Goal: Task Accomplishment & Management: Use online tool/utility

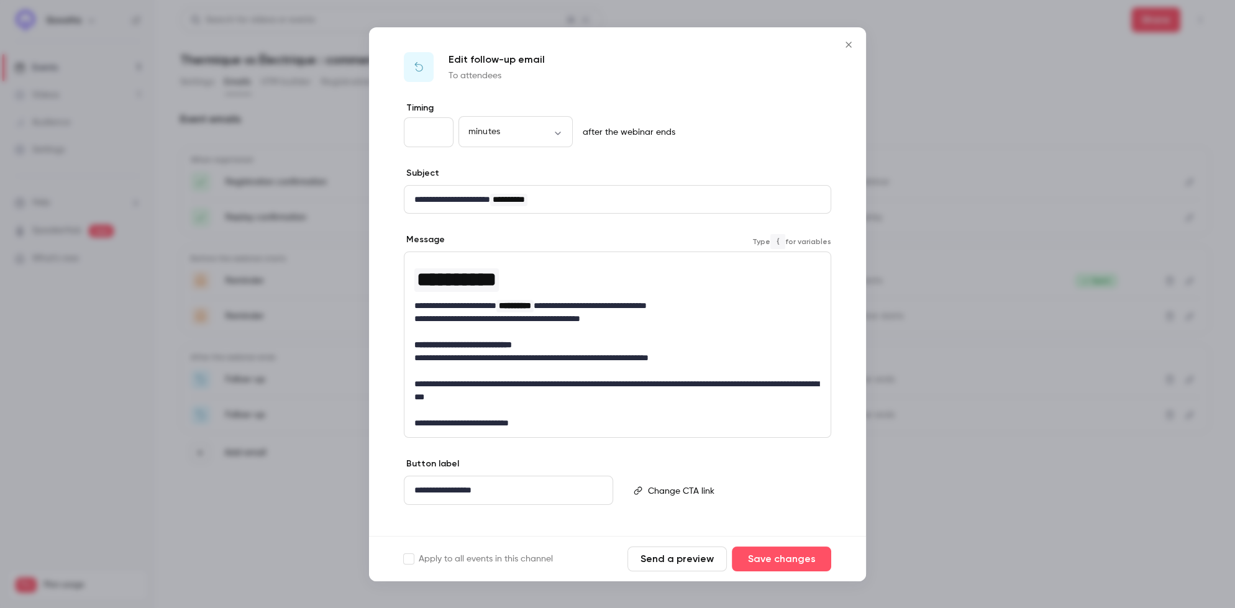
scroll to position [13, 0]
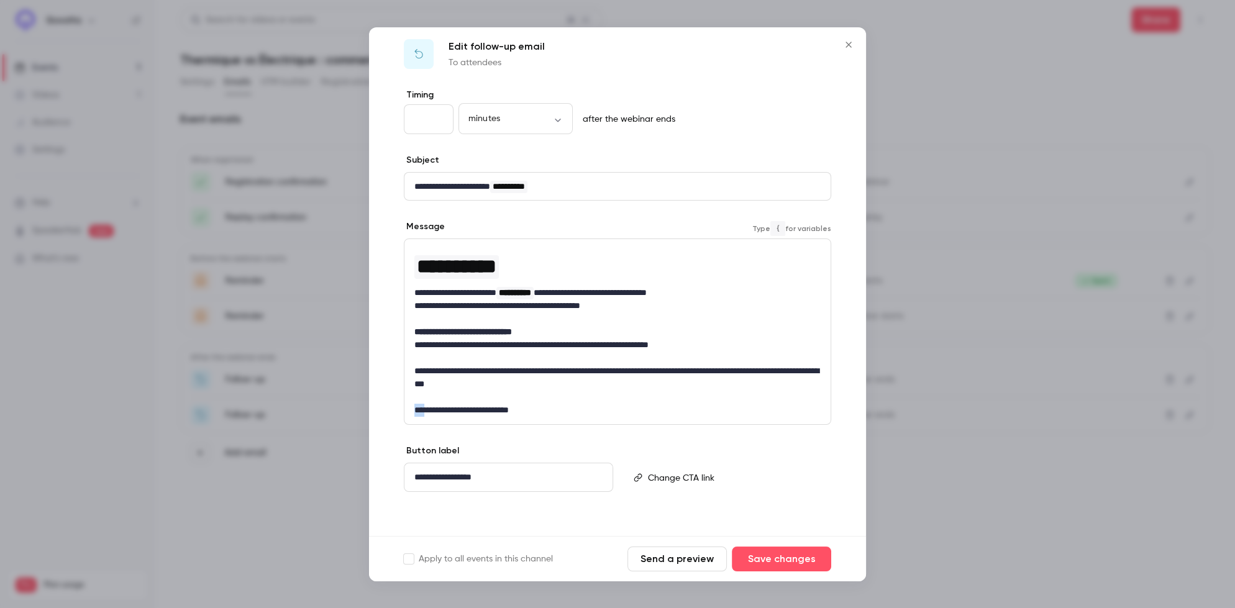
drag, startPoint x: 425, startPoint y: 409, endPoint x: 373, endPoint y: 403, distance: 52.6
click at [373, 403] on div "**********" at bounding box center [617, 313] width 497 height 449
click at [577, 408] on p "**********" at bounding box center [617, 410] width 407 height 13
click at [791, 562] on button "Save changes" at bounding box center [781, 559] width 99 height 25
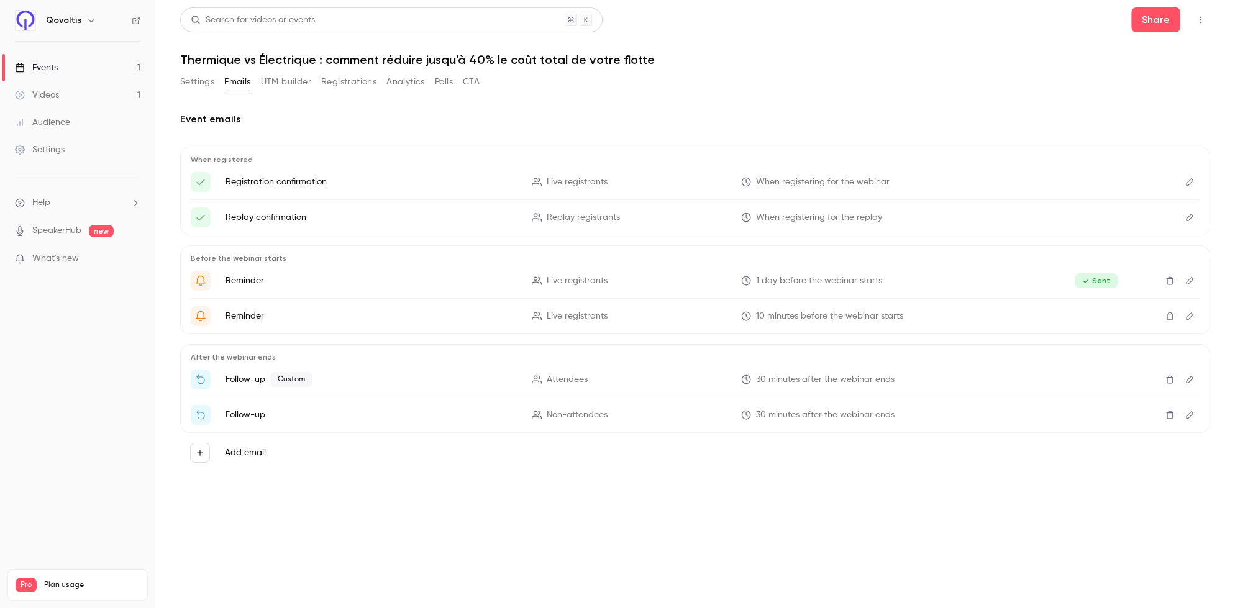
click at [281, 73] on button "UTM builder" at bounding box center [286, 82] width 50 height 20
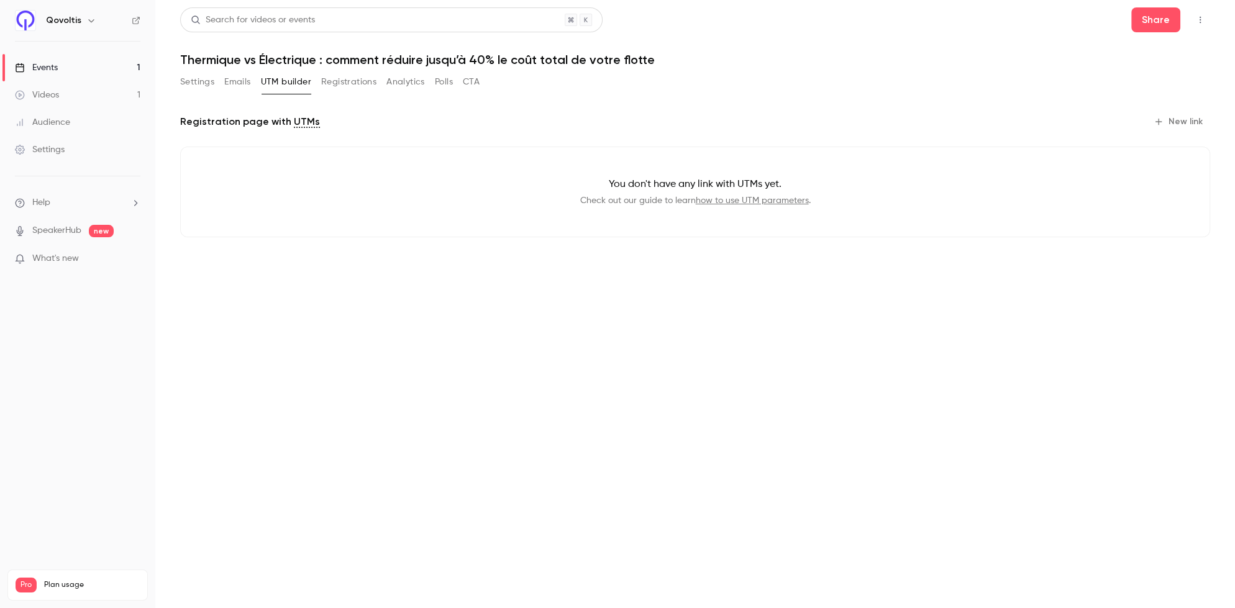
click at [221, 90] on div "Settings Emails UTM builder Registrations Analytics Polls CTA" at bounding box center [329, 82] width 299 height 20
click at [231, 83] on button "Emails" at bounding box center [237, 82] width 26 height 20
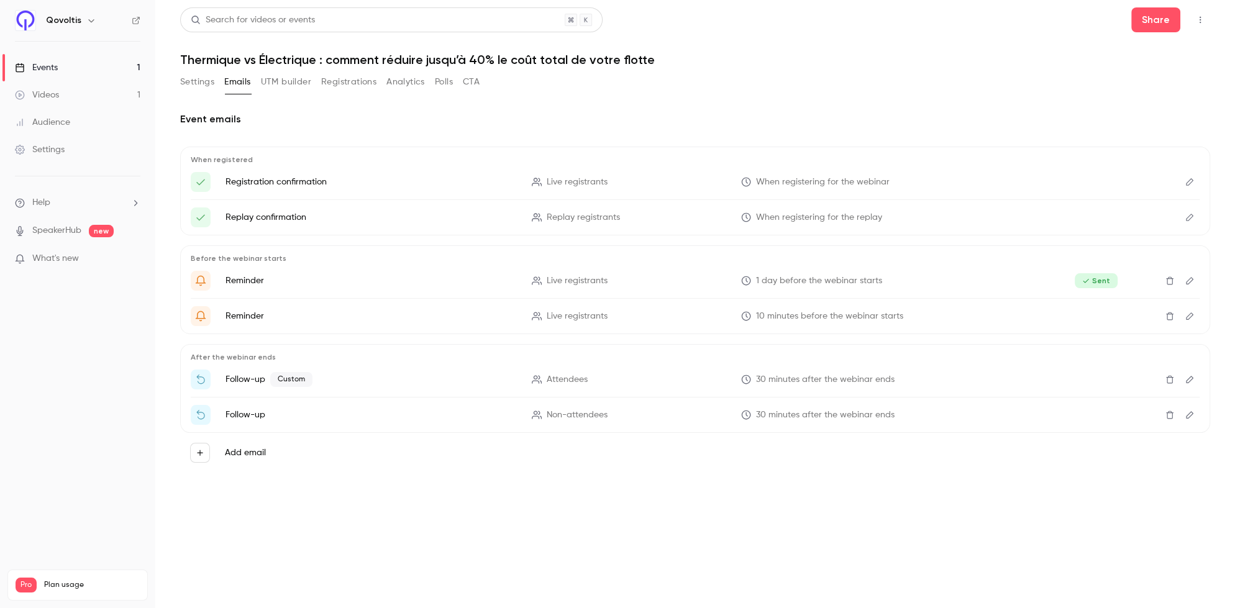
click at [188, 83] on button "Settings" at bounding box center [197, 82] width 34 height 20
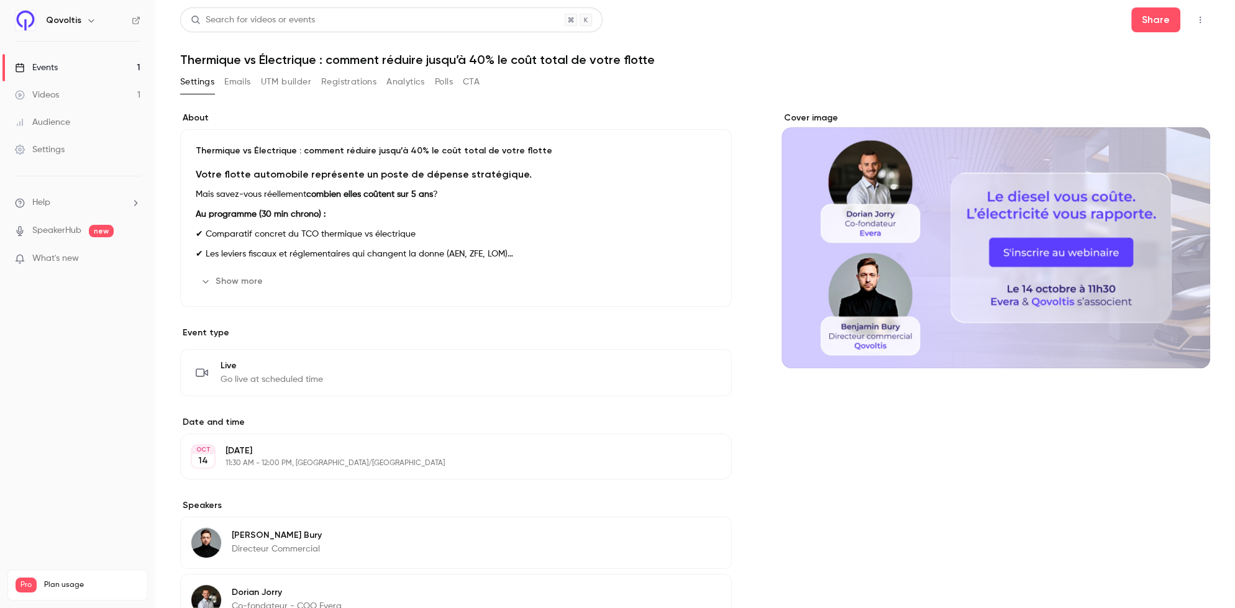
click at [237, 86] on button "Emails" at bounding box center [237, 82] width 26 height 20
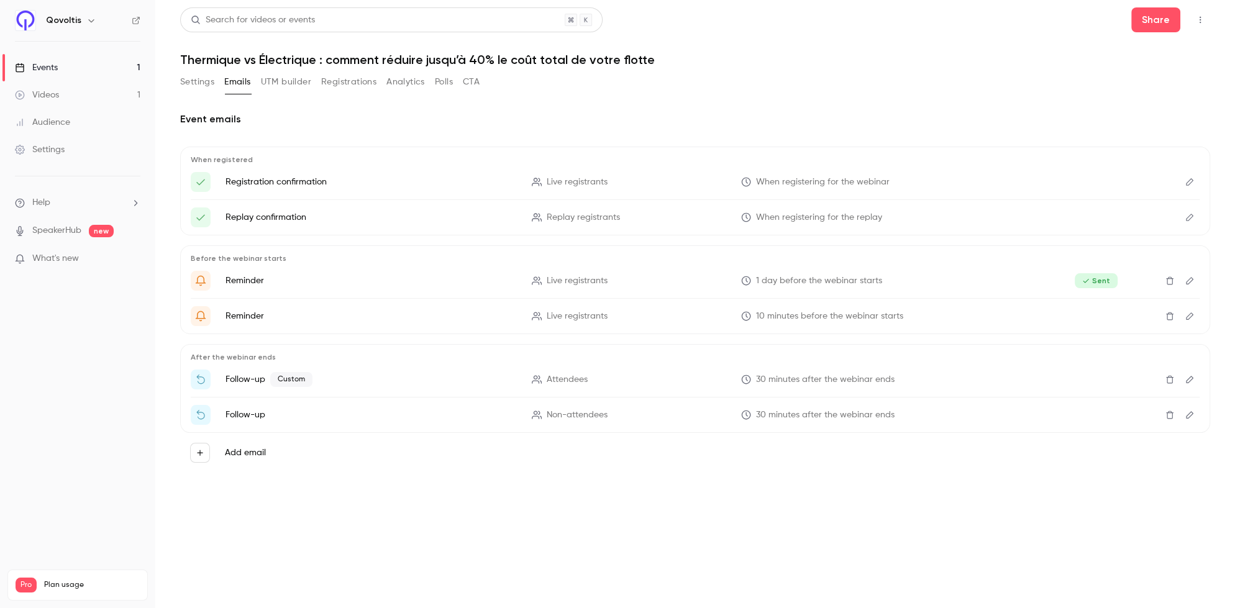
click at [271, 81] on button "UTM builder" at bounding box center [286, 82] width 50 height 20
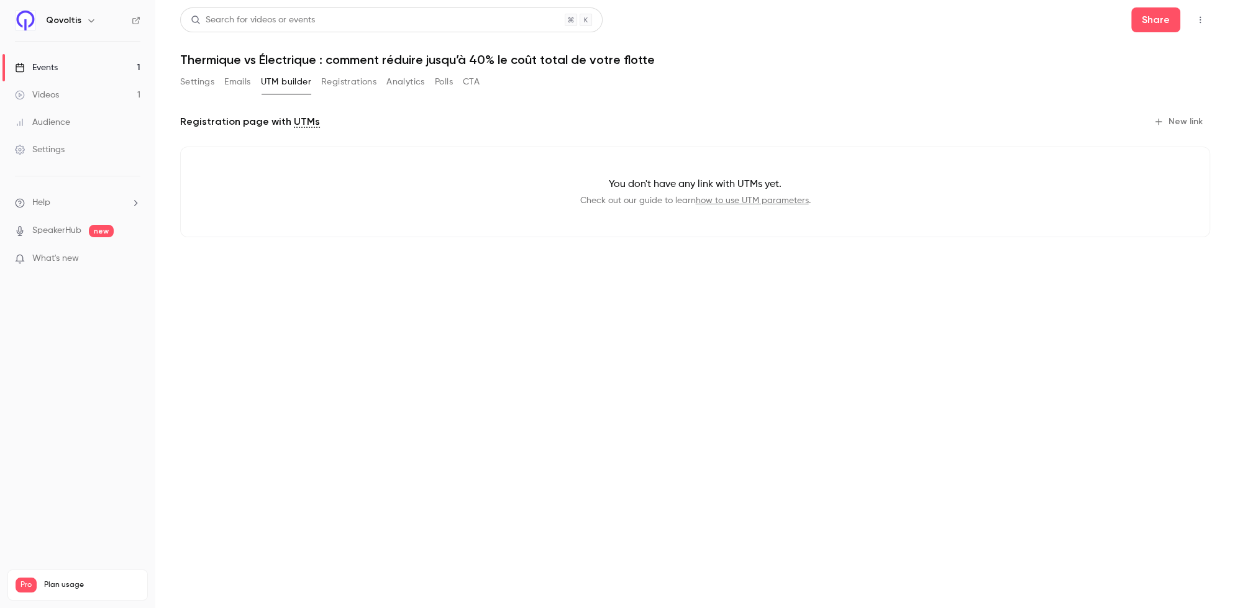
click at [357, 80] on button "Registrations" at bounding box center [348, 82] width 55 height 20
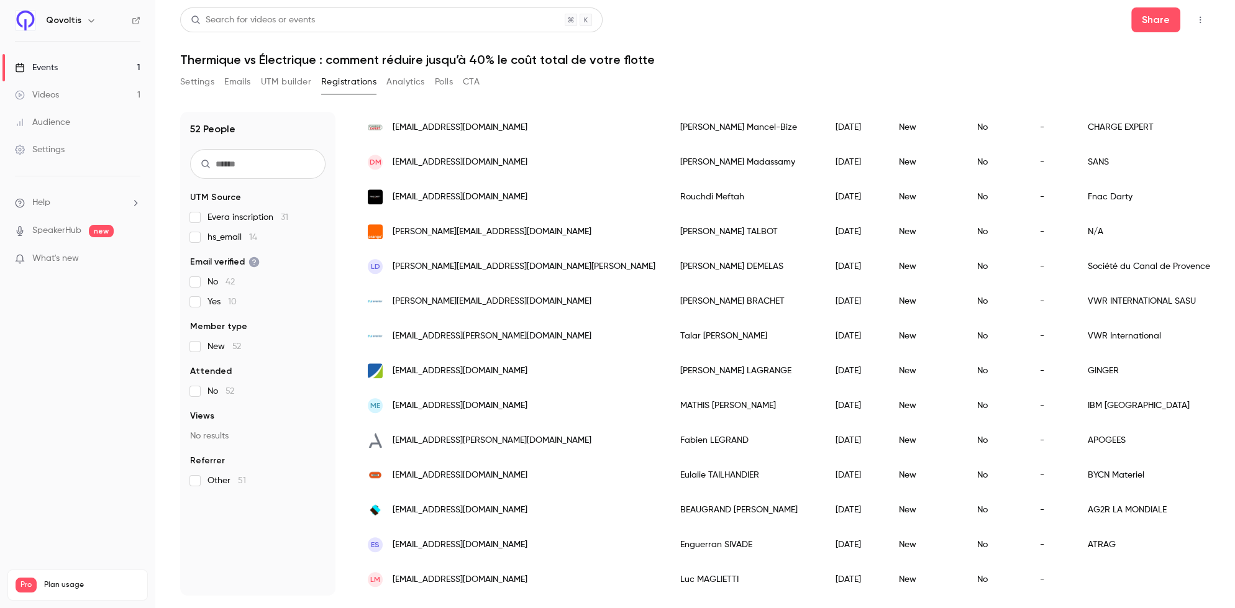
click at [189, 78] on button "Settings" at bounding box center [197, 82] width 34 height 20
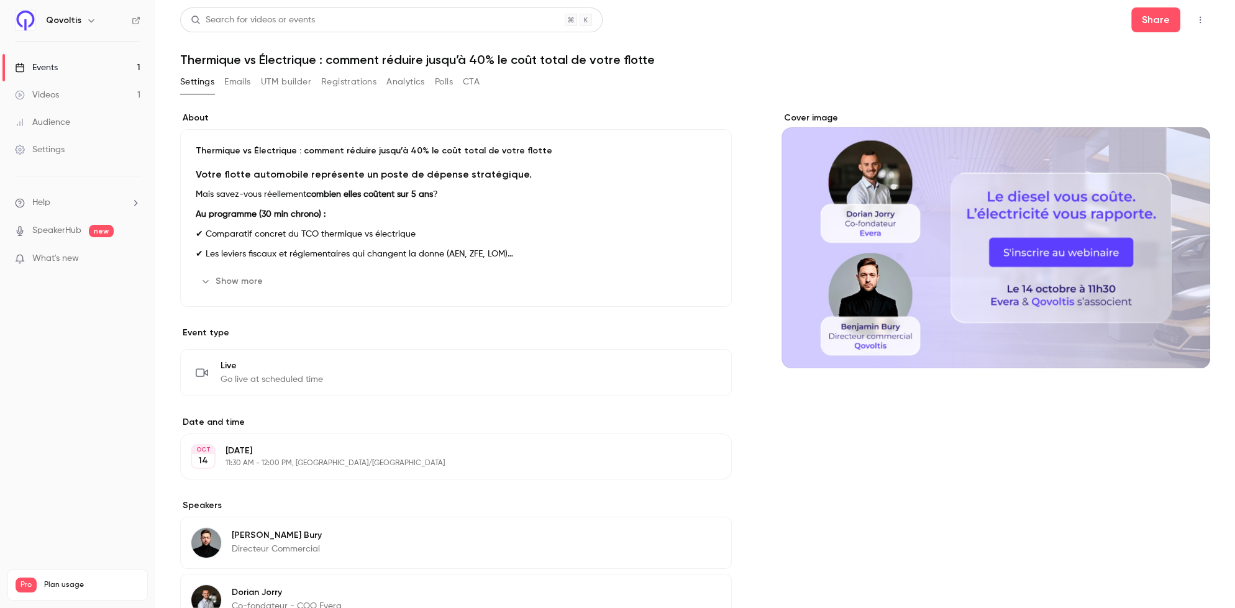
click at [471, 78] on button "CTA" at bounding box center [471, 82] width 17 height 20
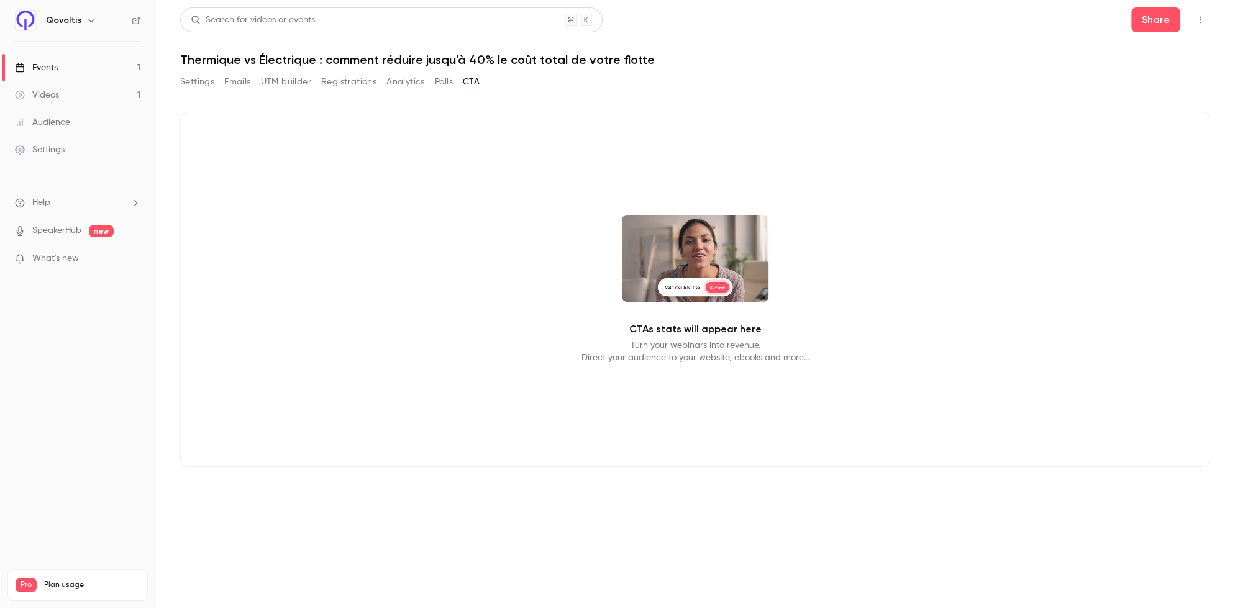
click at [402, 94] on div "Settings Emails UTM builder Registrations Analytics Polls CTA" at bounding box center [329, 84] width 299 height 25
click at [439, 78] on button "Polls" at bounding box center [444, 82] width 18 height 20
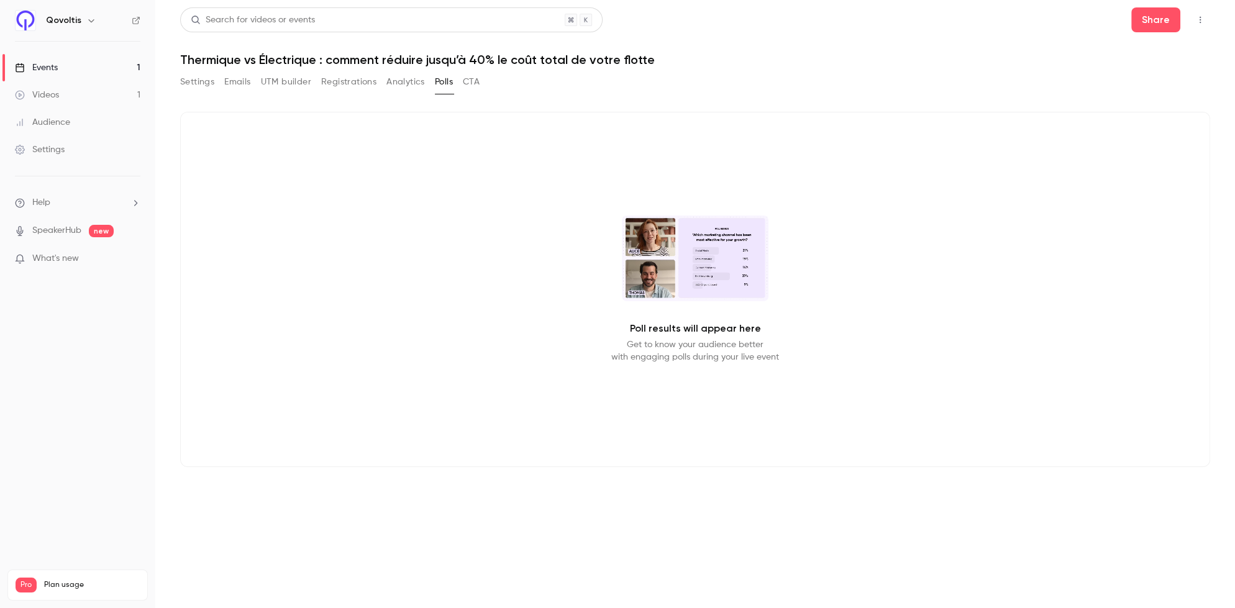
click at [401, 86] on button "Analytics" at bounding box center [405, 82] width 39 height 20
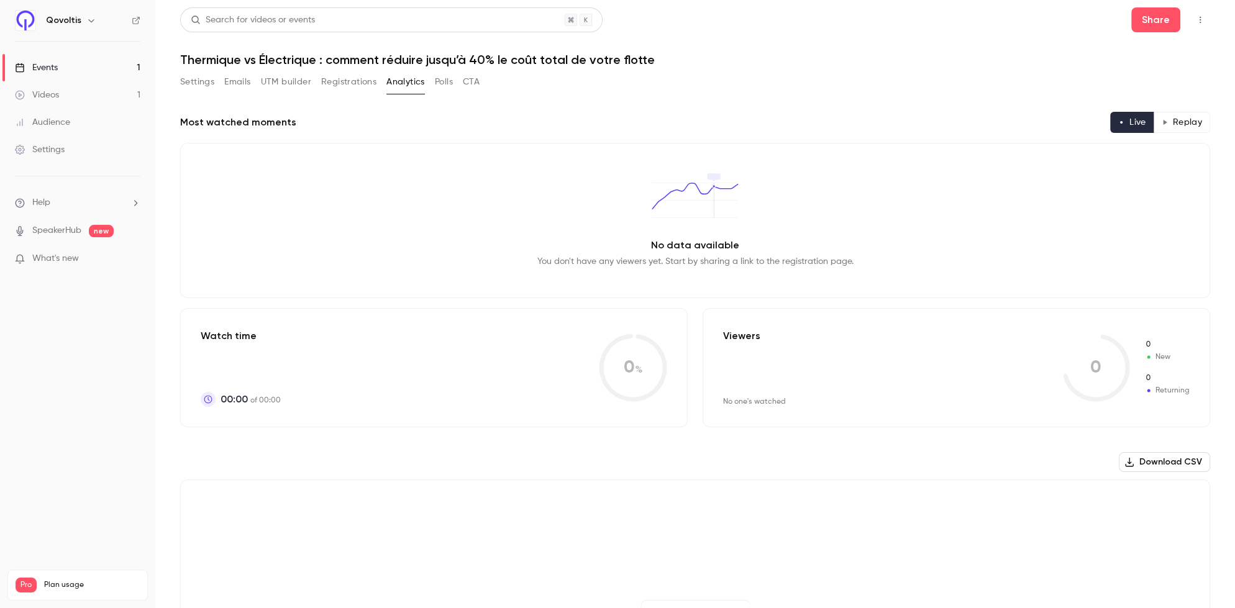
click at [343, 85] on button "Registrations" at bounding box center [348, 82] width 55 height 20
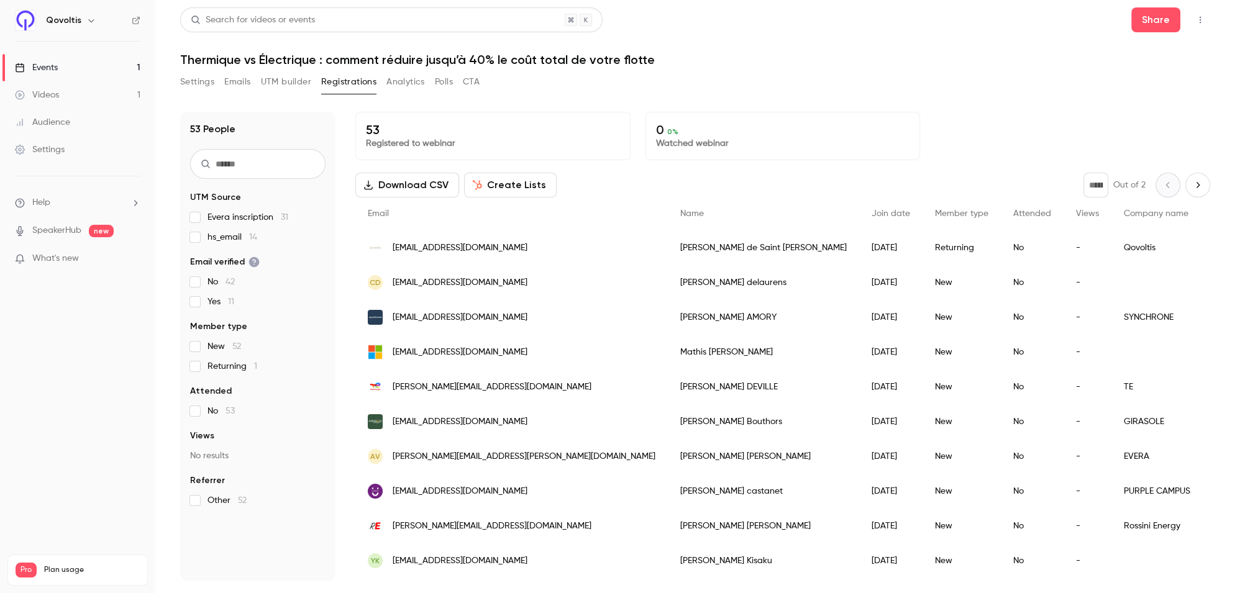
click at [1197, 188] on icon "Next page" at bounding box center [1198, 185] width 14 height 10
type input "*"
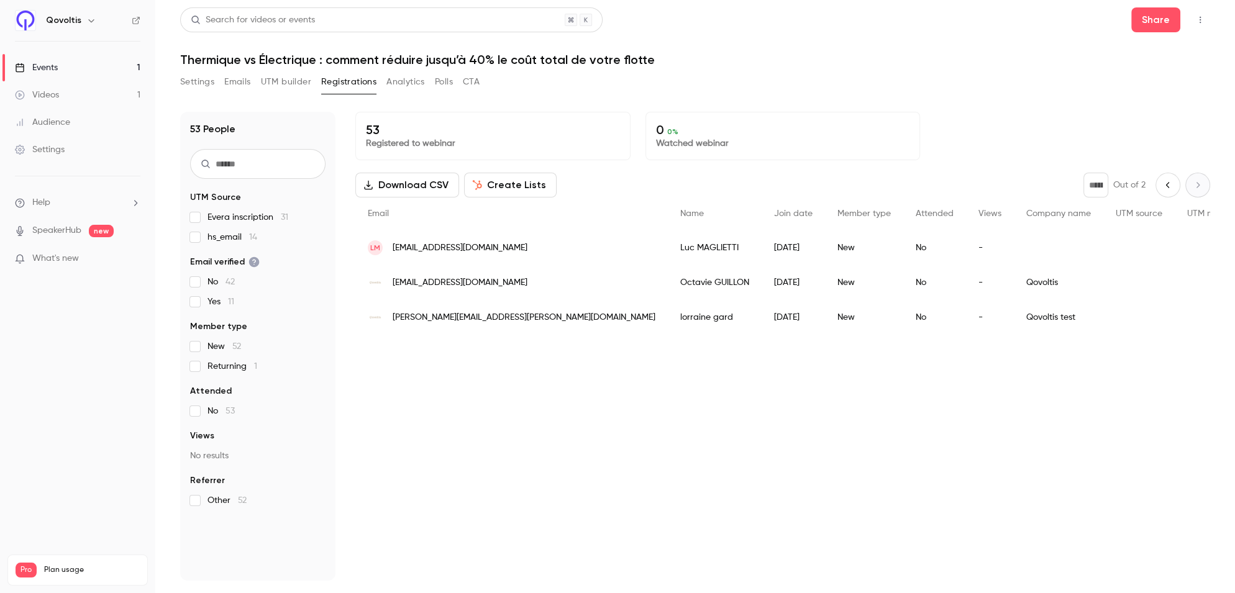
click at [194, 91] on button "Settings" at bounding box center [197, 82] width 34 height 20
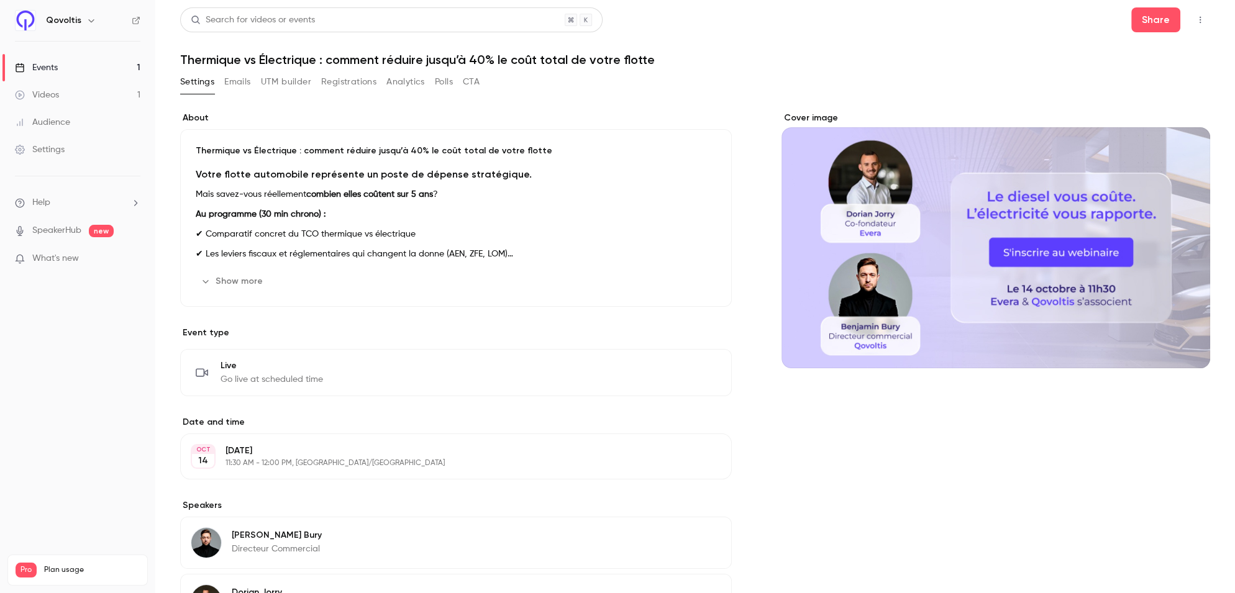
click at [244, 83] on button "Emails" at bounding box center [237, 82] width 26 height 20
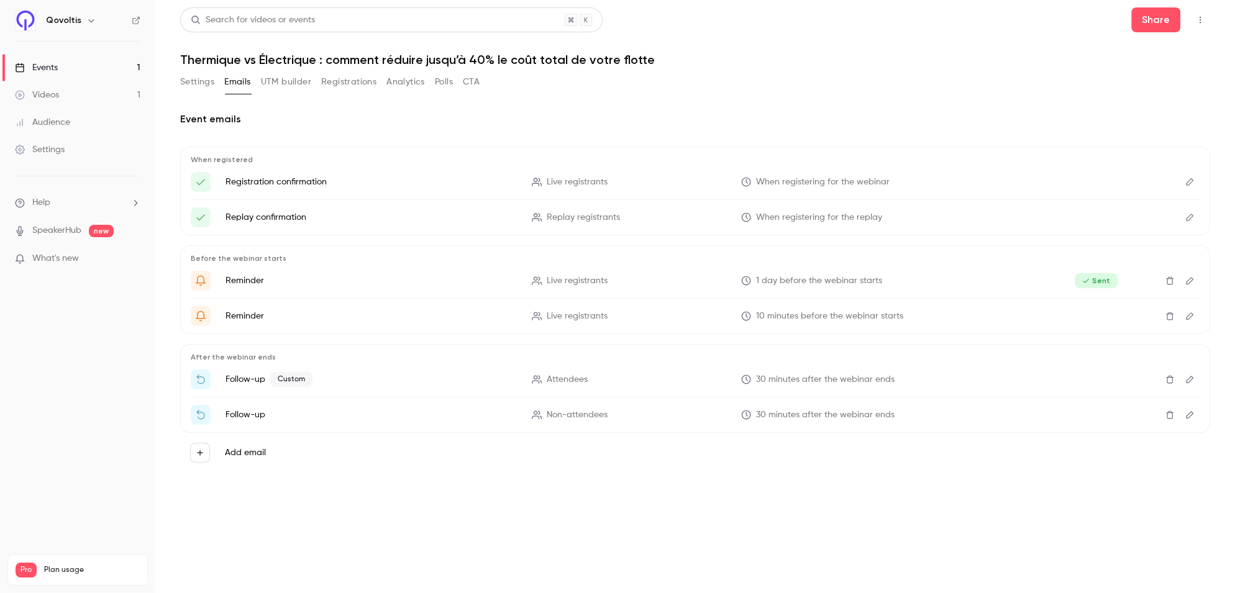
click at [283, 81] on button "UTM builder" at bounding box center [286, 82] width 50 height 20
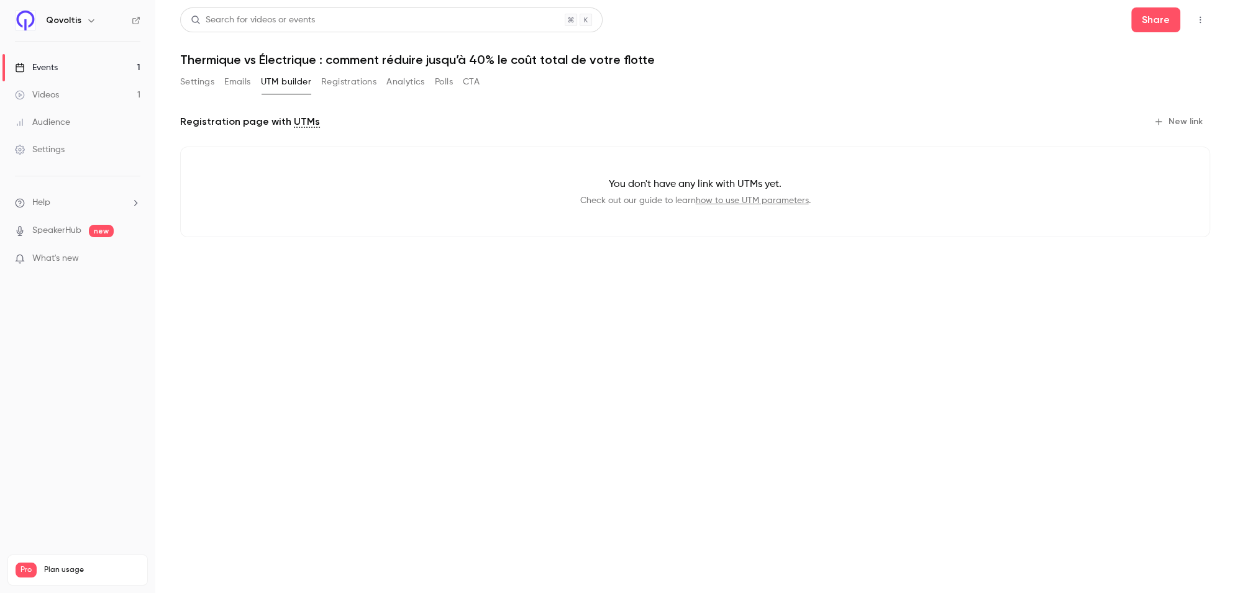
click at [350, 85] on button "Registrations" at bounding box center [348, 82] width 55 height 20
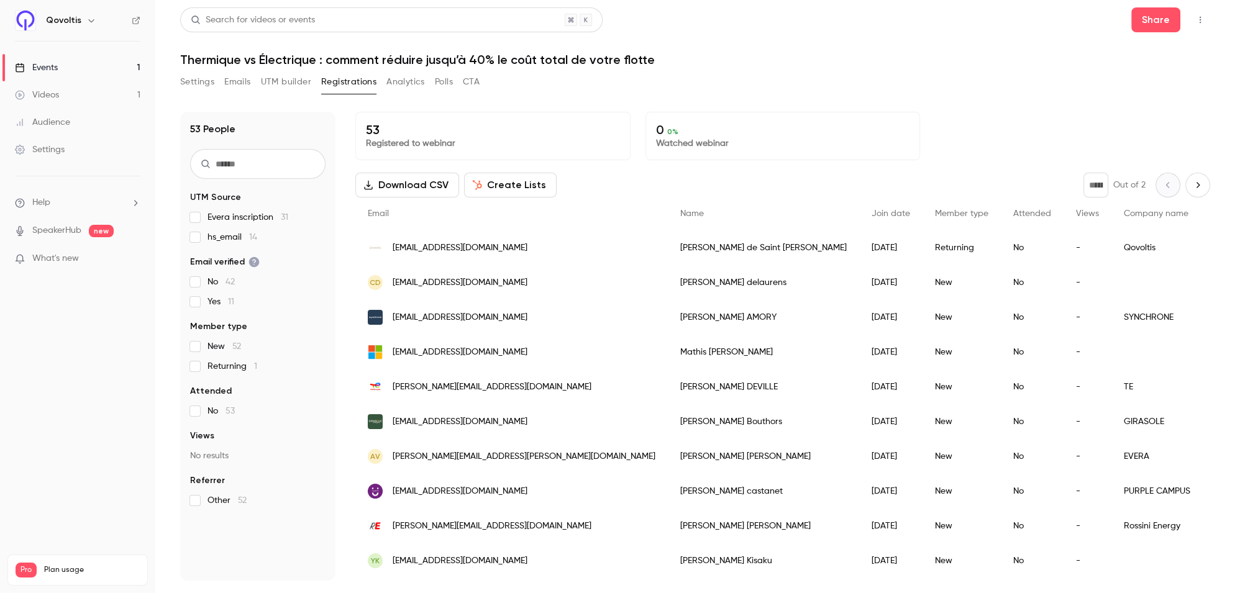
click at [408, 82] on button "Analytics" at bounding box center [405, 82] width 39 height 20
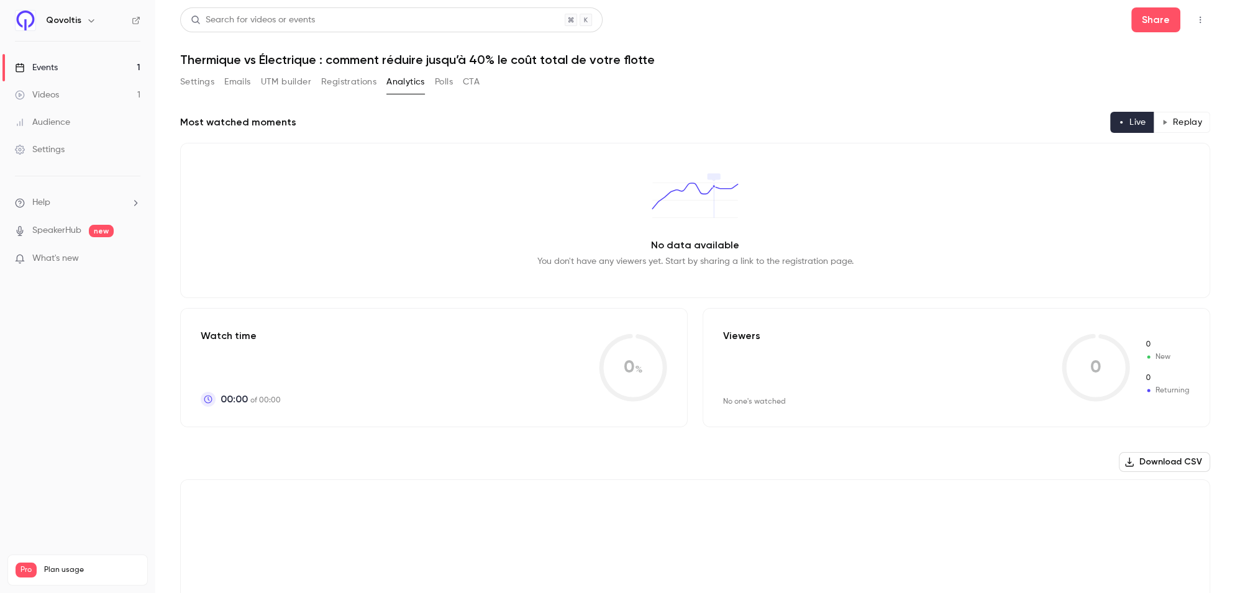
click at [344, 83] on button "Registrations" at bounding box center [348, 82] width 55 height 20
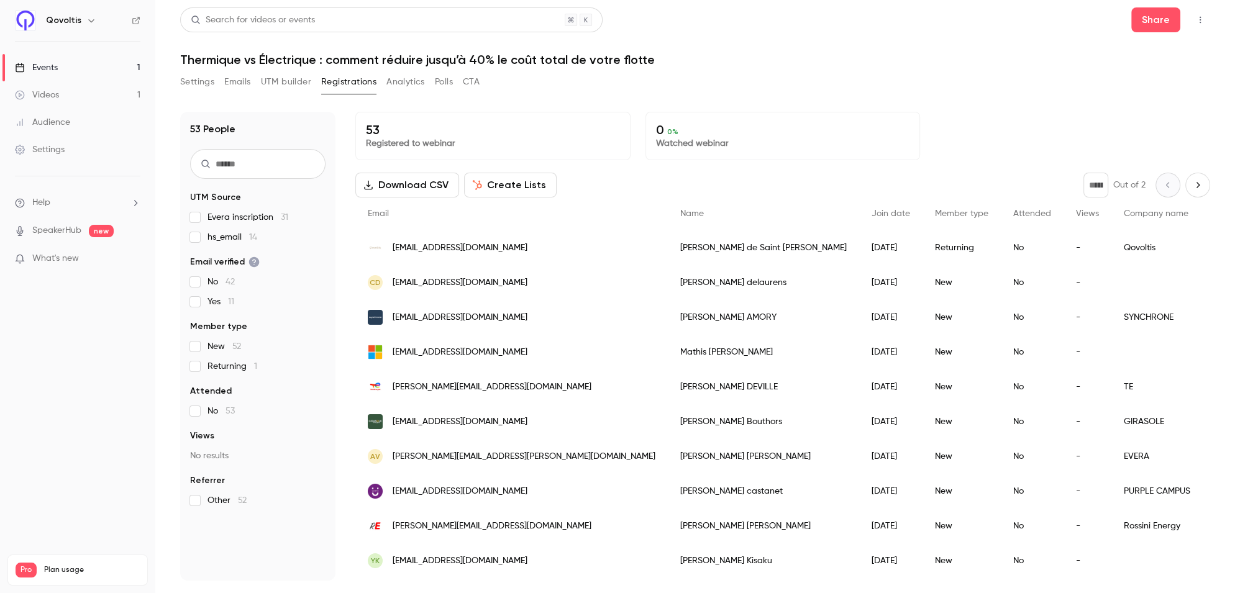
click at [403, 82] on button "Analytics" at bounding box center [405, 82] width 39 height 20
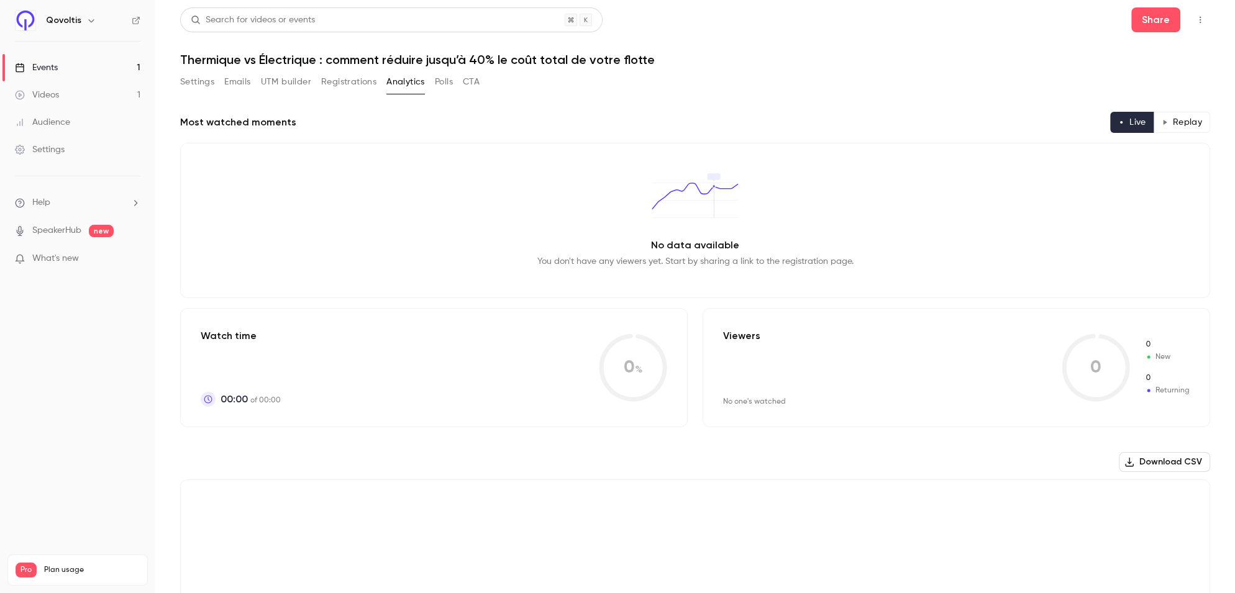
click at [440, 80] on button "Polls" at bounding box center [444, 82] width 18 height 20
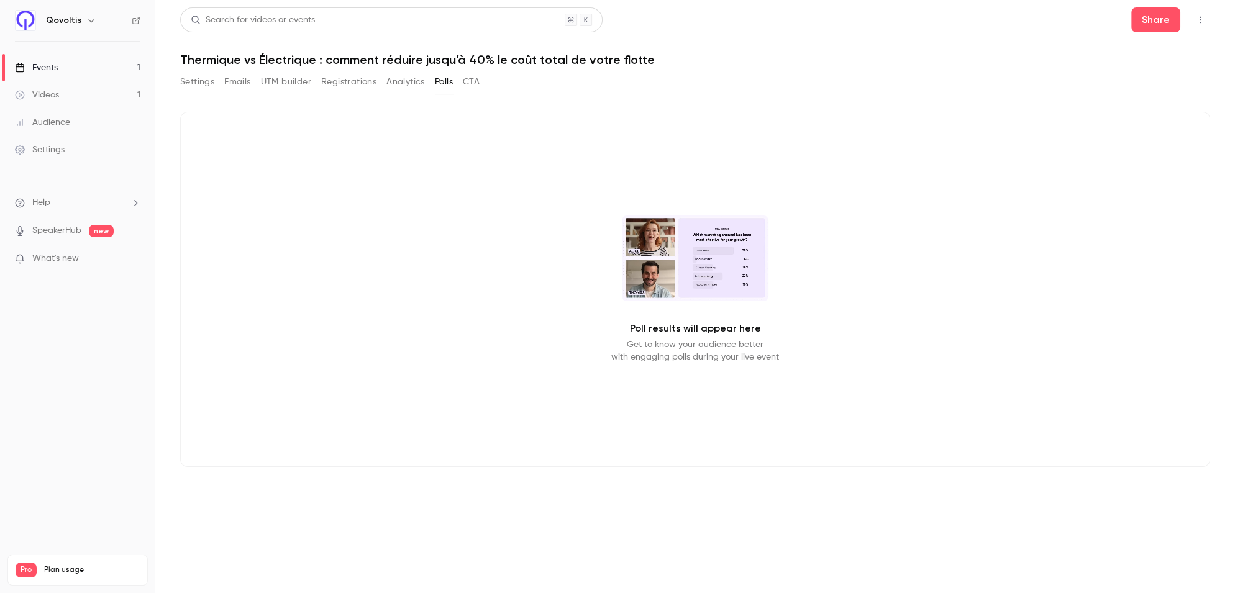
click at [475, 80] on button "CTA" at bounding box center [471, 82] width 17 height 20
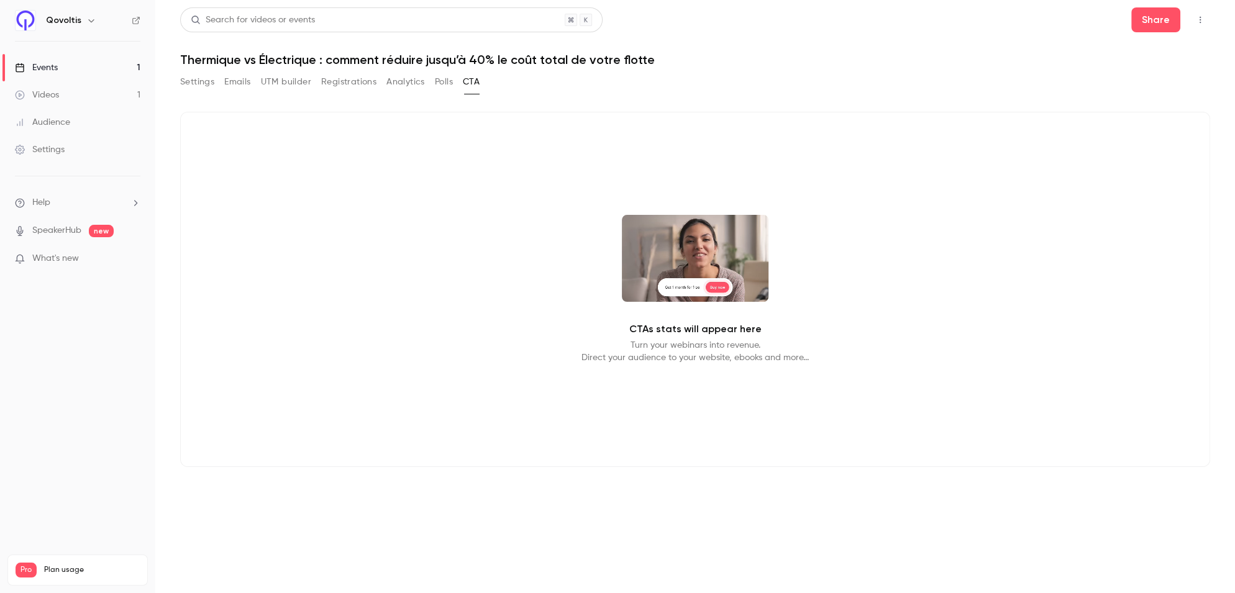
click at [434, 81] on div "Settings Emails UTM builder Registrations Analytics Polls CTA" at bounding box center [329, 82] width 299 height 20
click at [389, 84] on button "Analytics" at bounding box center [405, 82] width 39 height 20
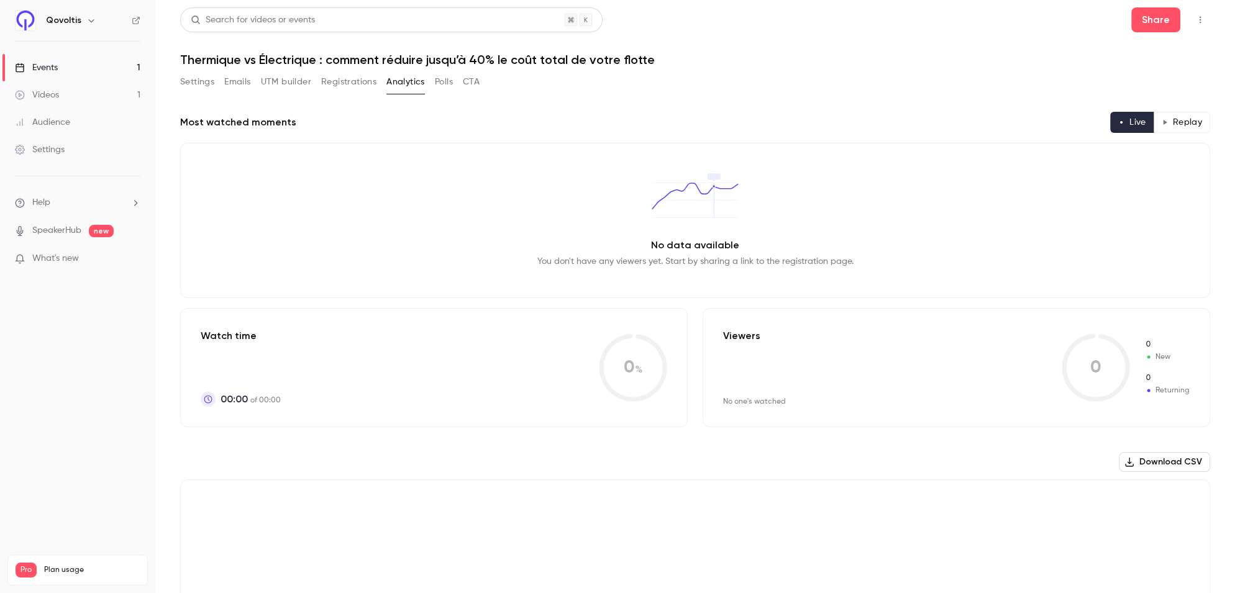
click at [68, 57] on link "Events 1" at bounding box center [77, 67] width 155 height 27
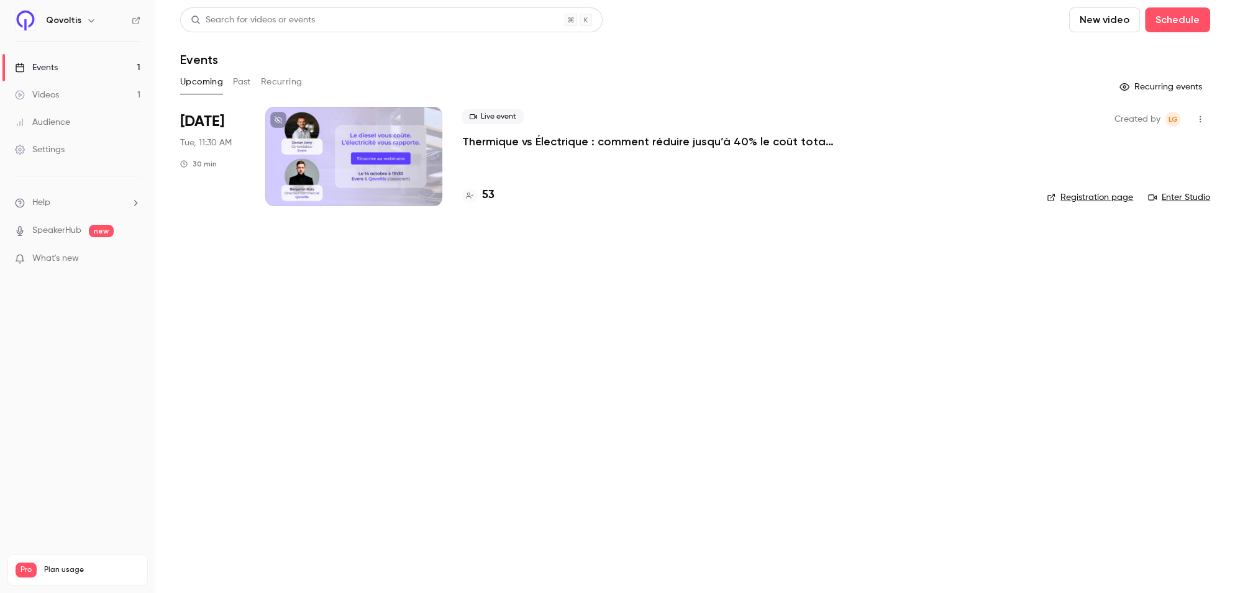
click at [239, 80] on button "Past" at bounding box center [242, 82] width 18 height 20
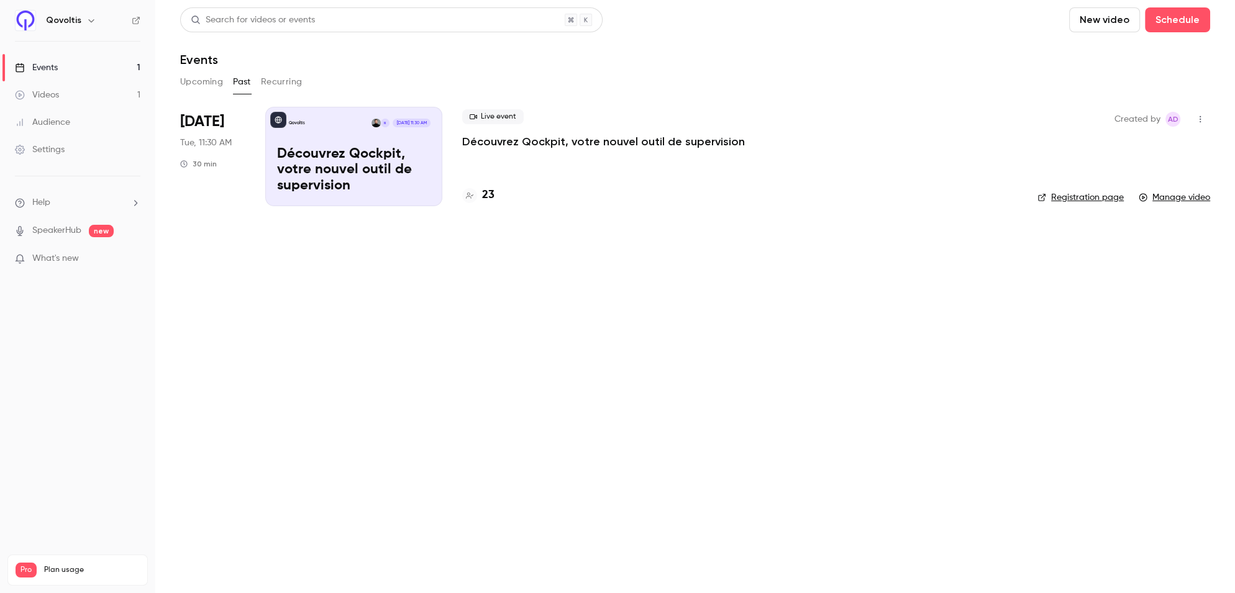
click at [526, 143] on p "Découvrez Qockpit, votre nouvel outil de supervision" at bounding box center [603, 141] width 283 height 15
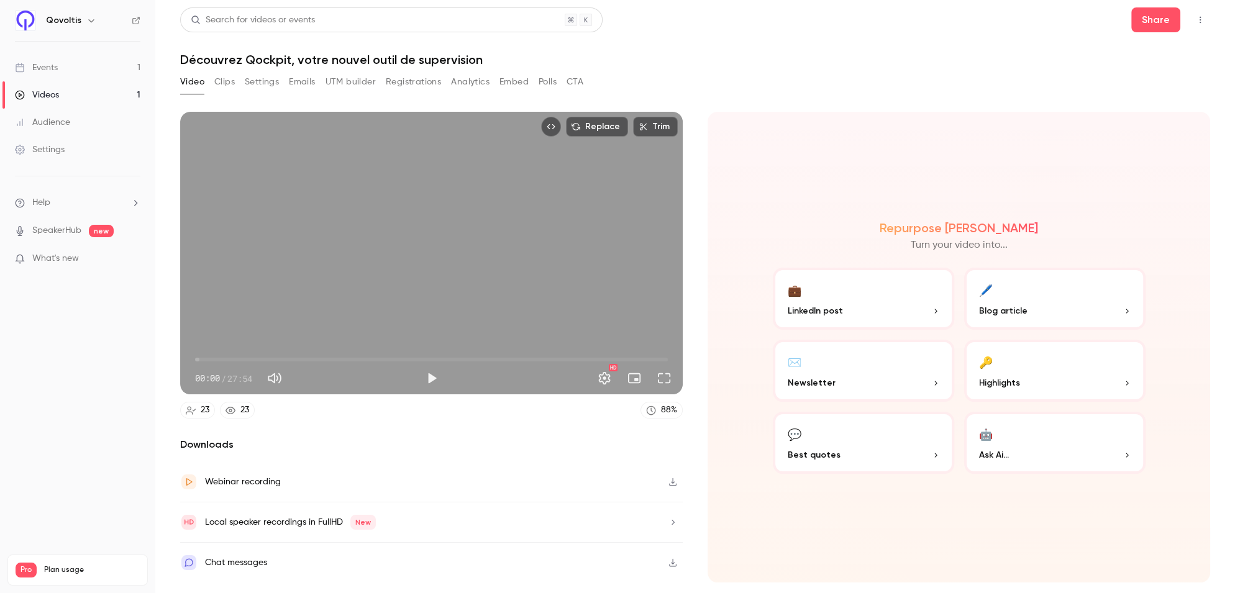
click at [399, 83] on button "Registrations" at bounding box center [413, 82] width 55 height 20
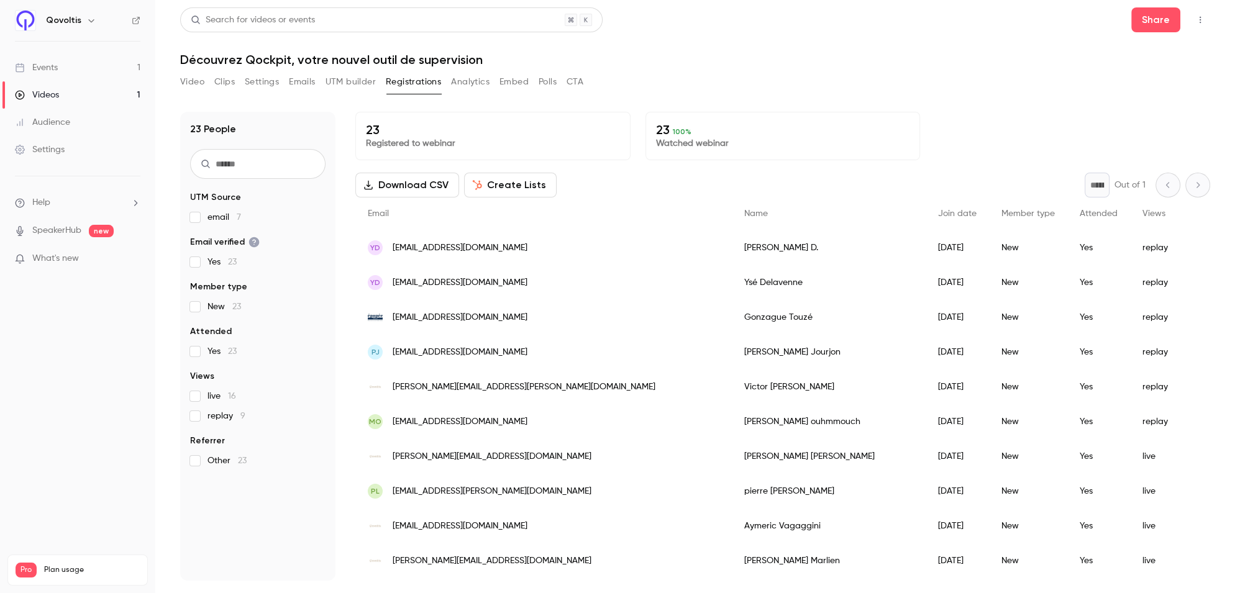
click at [195, 86] on button "Video" at bounding box center [192, 82] width 24 height 20
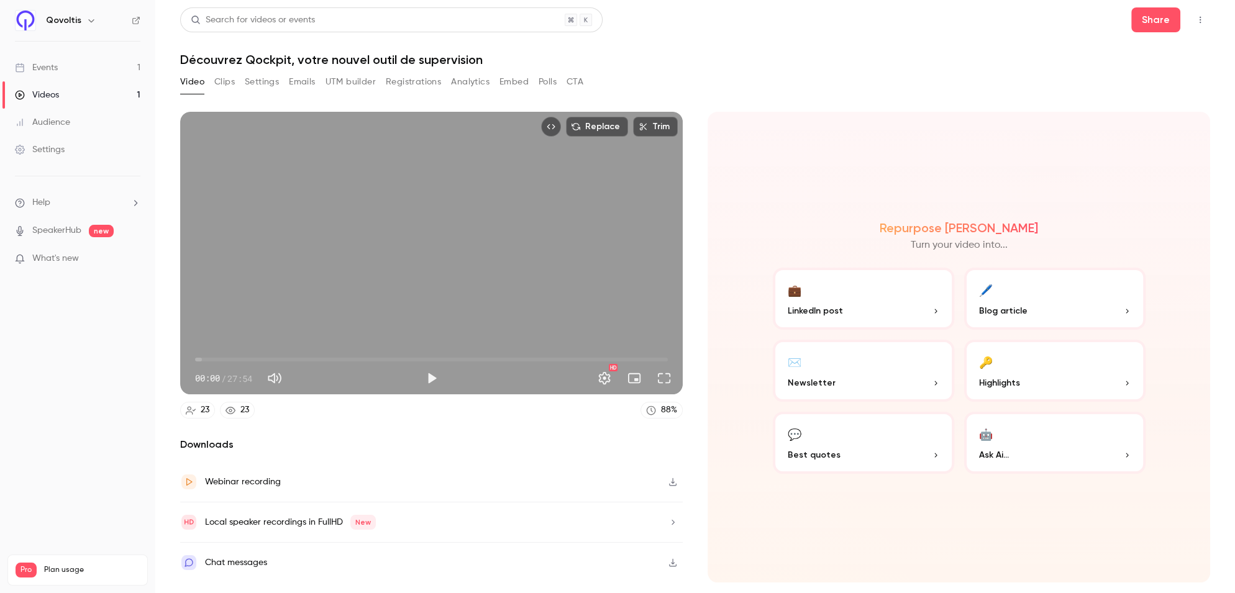
click at [52, 60] on link "Events 1" at bounding box center [77, 67] width 155 height 27
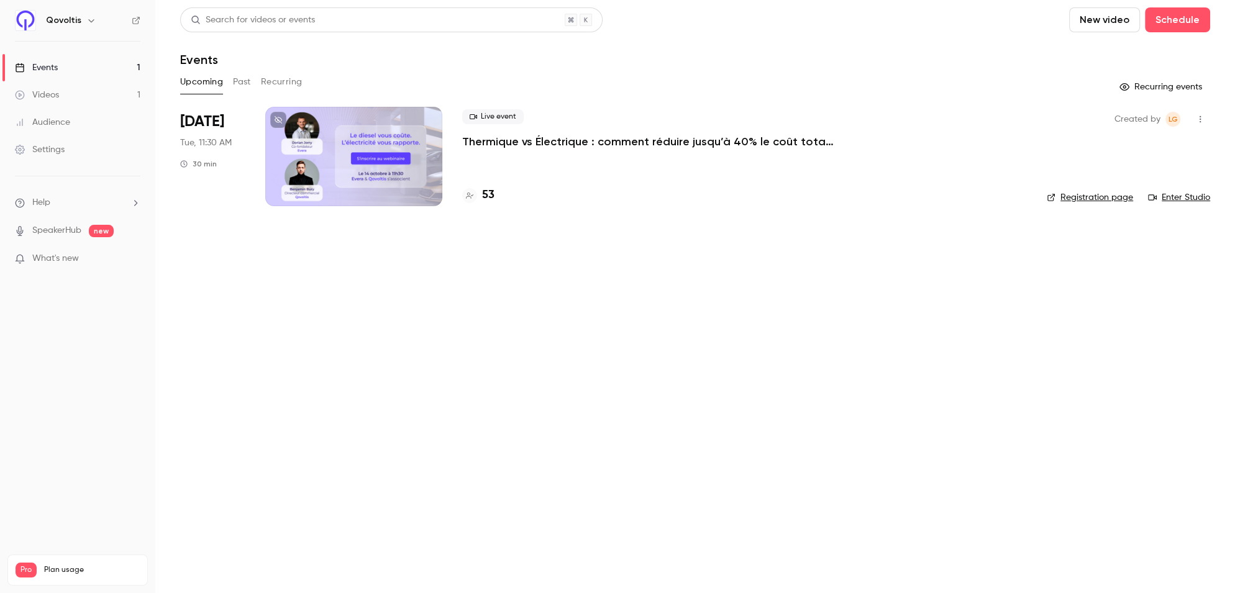
click at [489, 119] on span "Live event" at bounding box center [493, 116] width 62 height 15
click at [1180, 199] on link "Enter Studio" at bounding box center [1179, 197] width 62 height 12
